Goal: Task Accomplishment & Management: Use online tool/utility

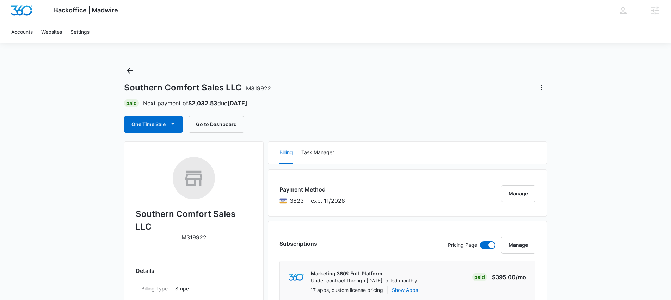
click at [245, 17] on div "Backoffice | Madwire Apps Settings AS [PERSON_NAME] [PERSON_NAME][EMAIL_ADDRESS…" at bounding box center [335, 10] width 671 height 21
click at [318, 106] on div "Paid Next payment of $2,032.53 due [DATE]" at bounding box center [335, 103] width 423 height 8
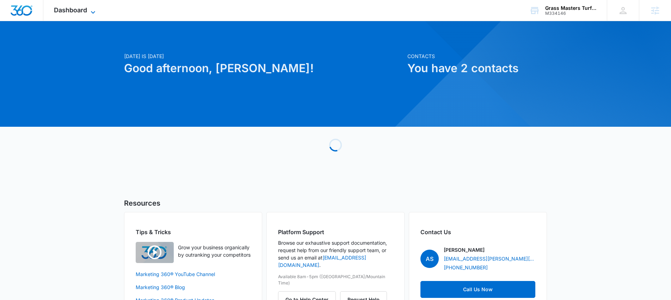
click at [82, 9] on span "Dashboard" at bounding box center [70, 9] width 33 height 7
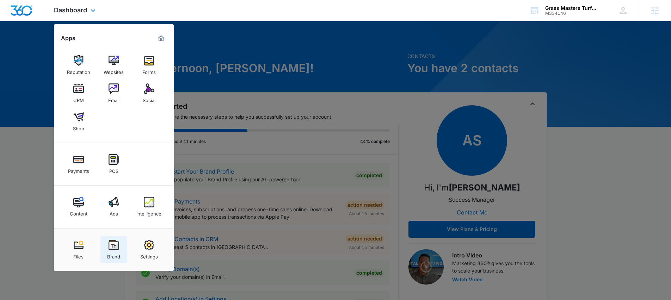
click at [111, 241] on img at bounding box center [114, 245] width 11 height 11
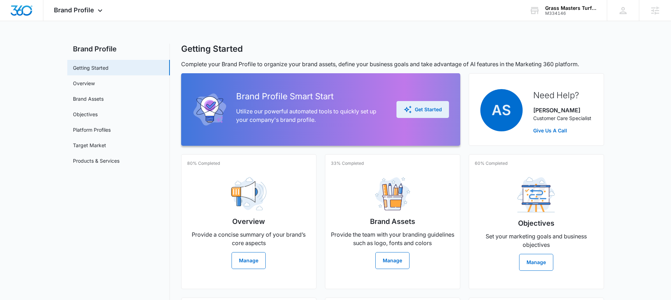
click at [402, 111] on button "Get Started" at bounding box center [422, 109] width 53 height 17
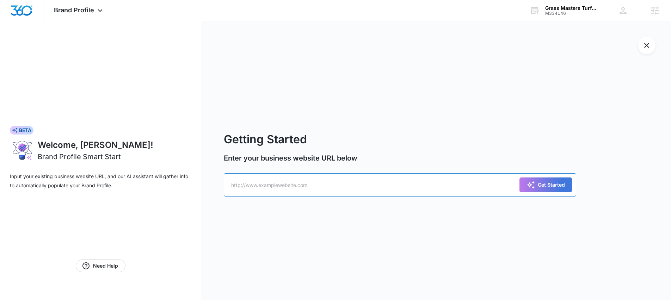
click at [284, 185] on input "text" at bounding box center [400, 184] width 352 height 23
paste input "https://grassmastersturfllc.com/"
type input "https://grassmastersturfllc.com/"
click at [568, 185] on button "Get Started" at bounding box center [545, 185] width 53 height 15
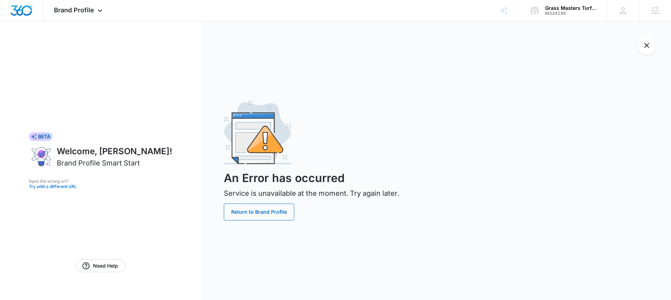
click at [80, 187] on button "Try with a different URL" at bounding box center [100, 187] width 143 height 4
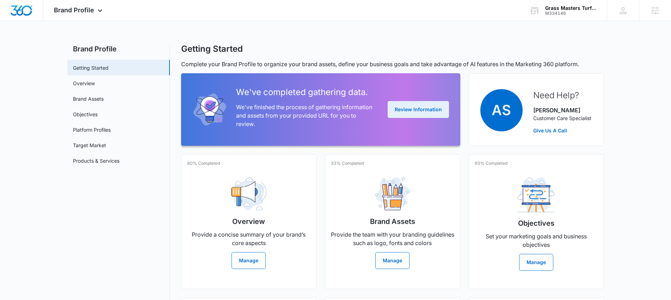
click at [410, 112] on button "Review Information" at bounding box center [418, 109] width 61 height 17
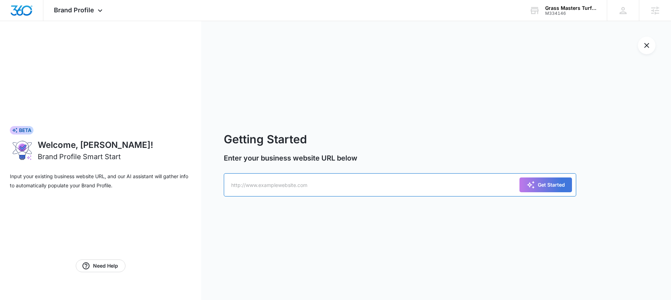
click at [274, 184] on input "text" at bounding box center [400, 184] width 352 height 23
paste input "https://grassmastersturfllc.com/lawn-replacement"
type input "https://grassmastersturfllc.com/lawn-replacement"
click at [553, 181] on div "Get Started" at bounding box center [545, 185] width 38 height 8
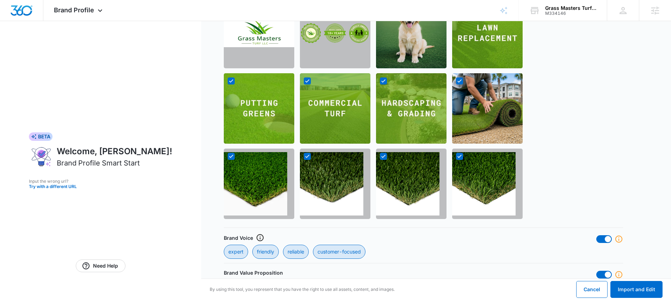
scroll to position [577, 0]
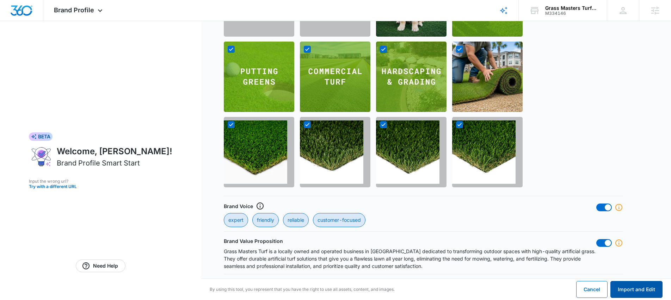
click at [623, 291] on button "Import and Edit" at bounding box center [636, 289] width 52 height 17
